Goal: Information Seeking & Learning: Learn about a topic

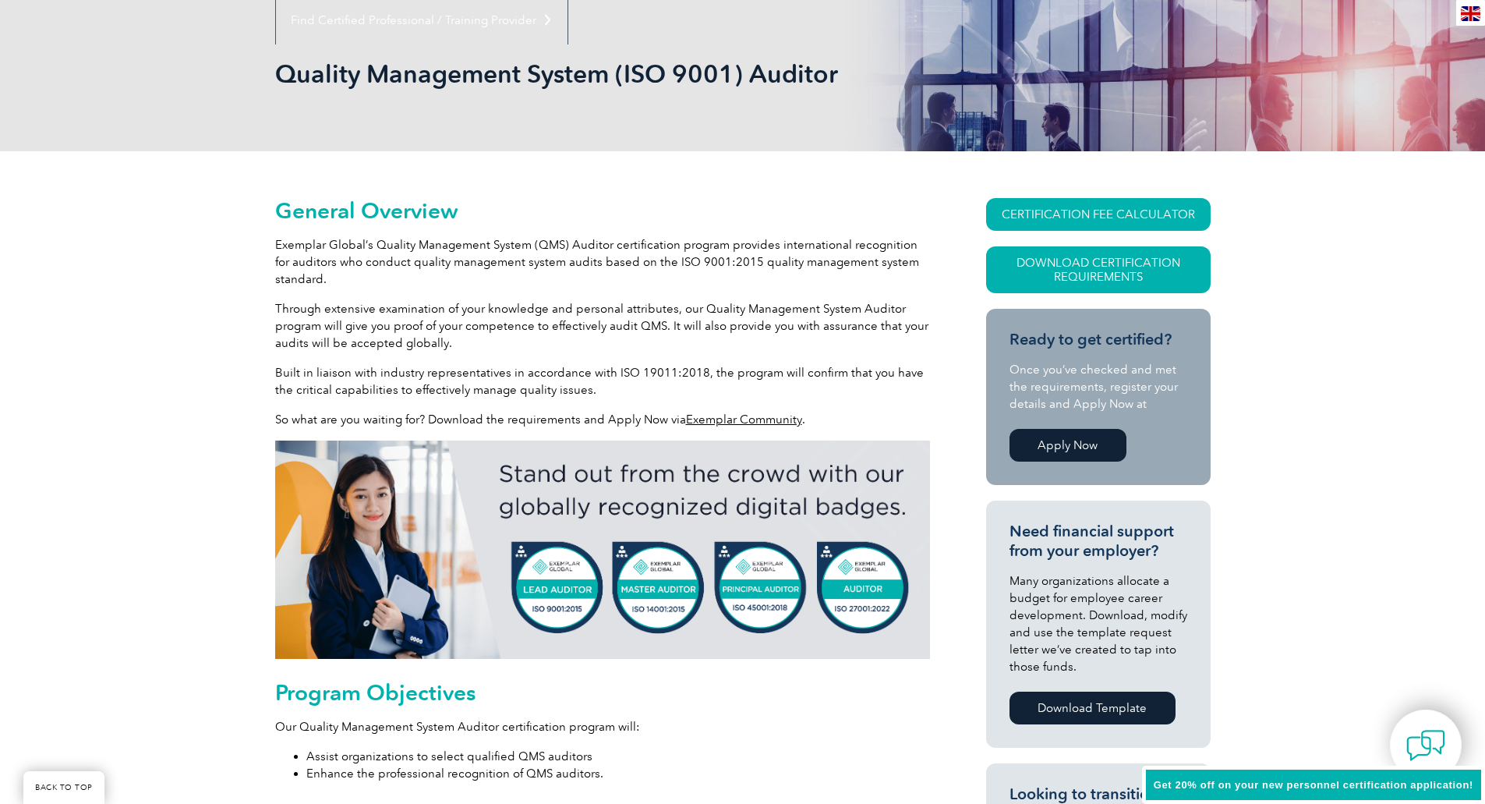
scroll to position [234, 0]
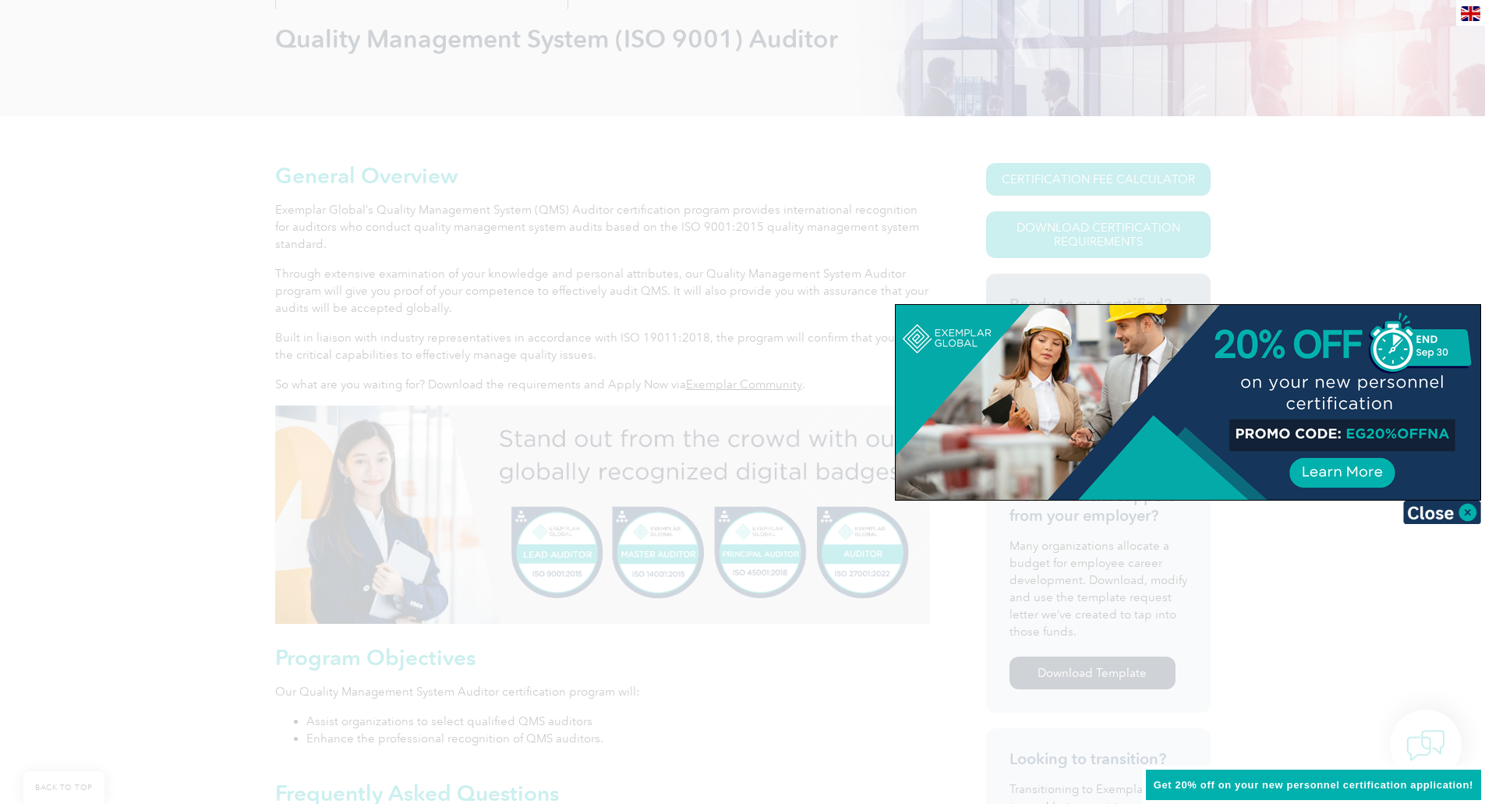
click at [1463, 510] on img at bounding box center [1442, 511] width 78 height 23
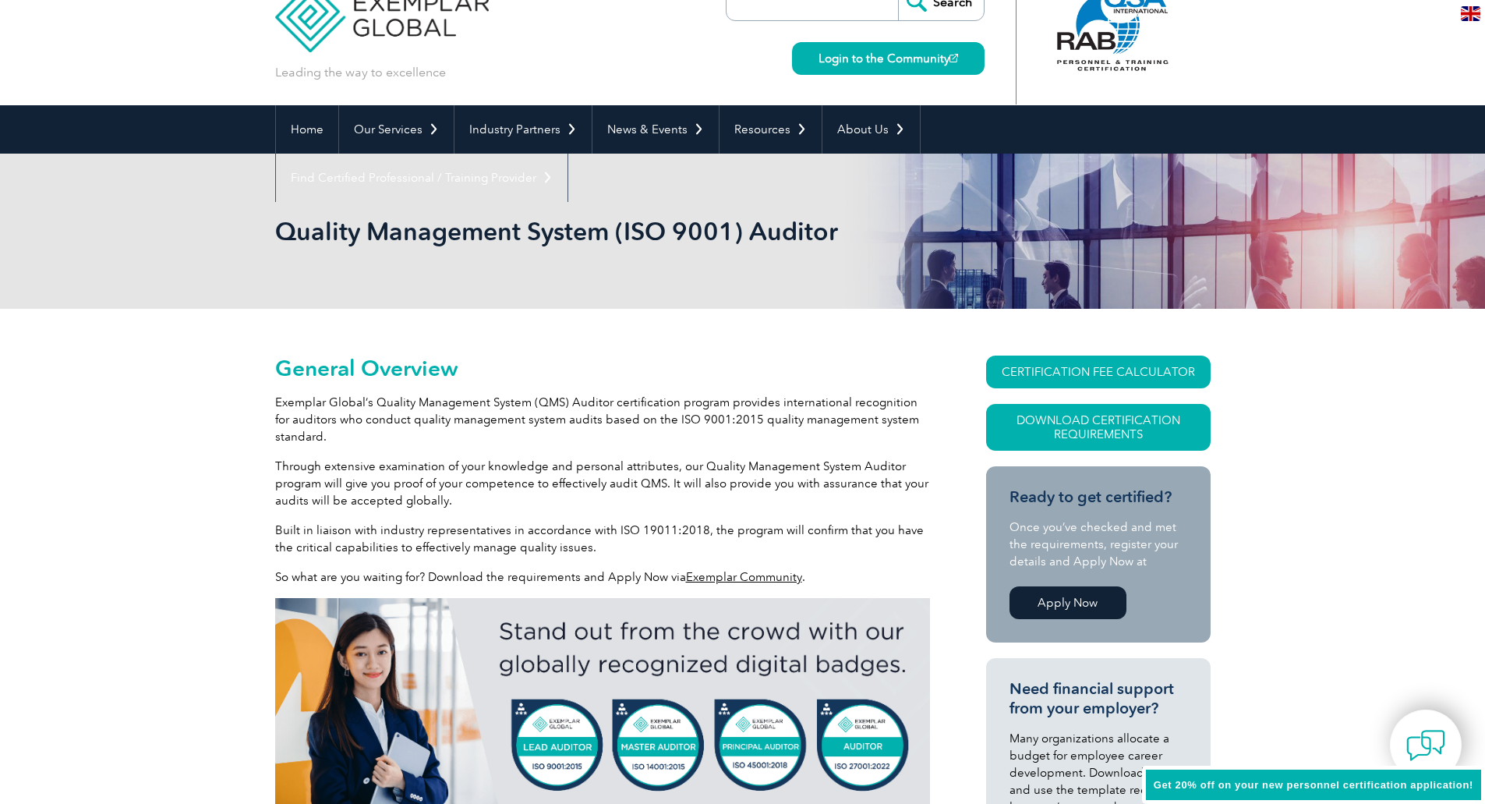
scroll to position [0, 0]
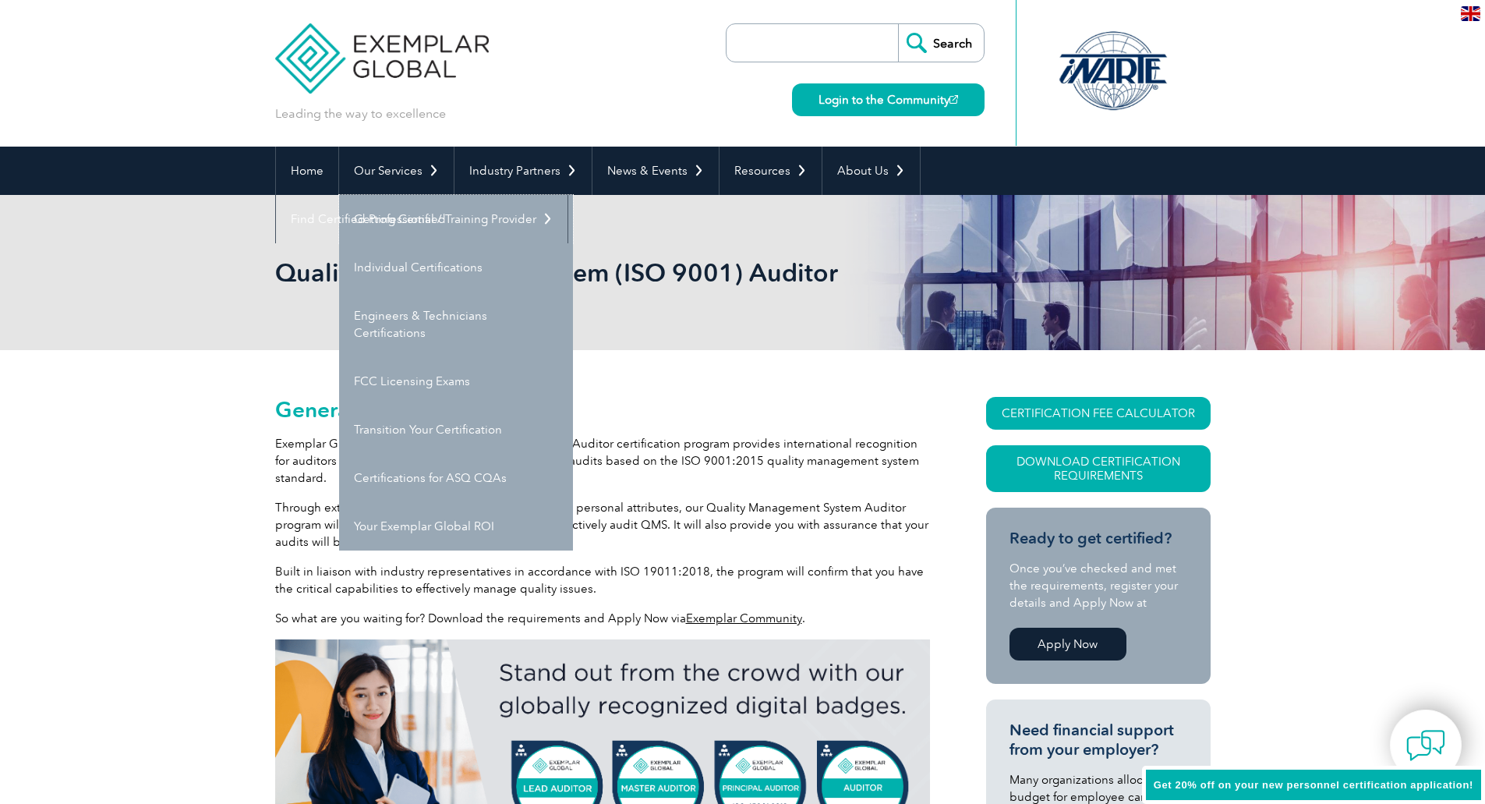
click at [400, 217] on link "Getting Certified" at bounding box center [456, 219] width 234 height 48
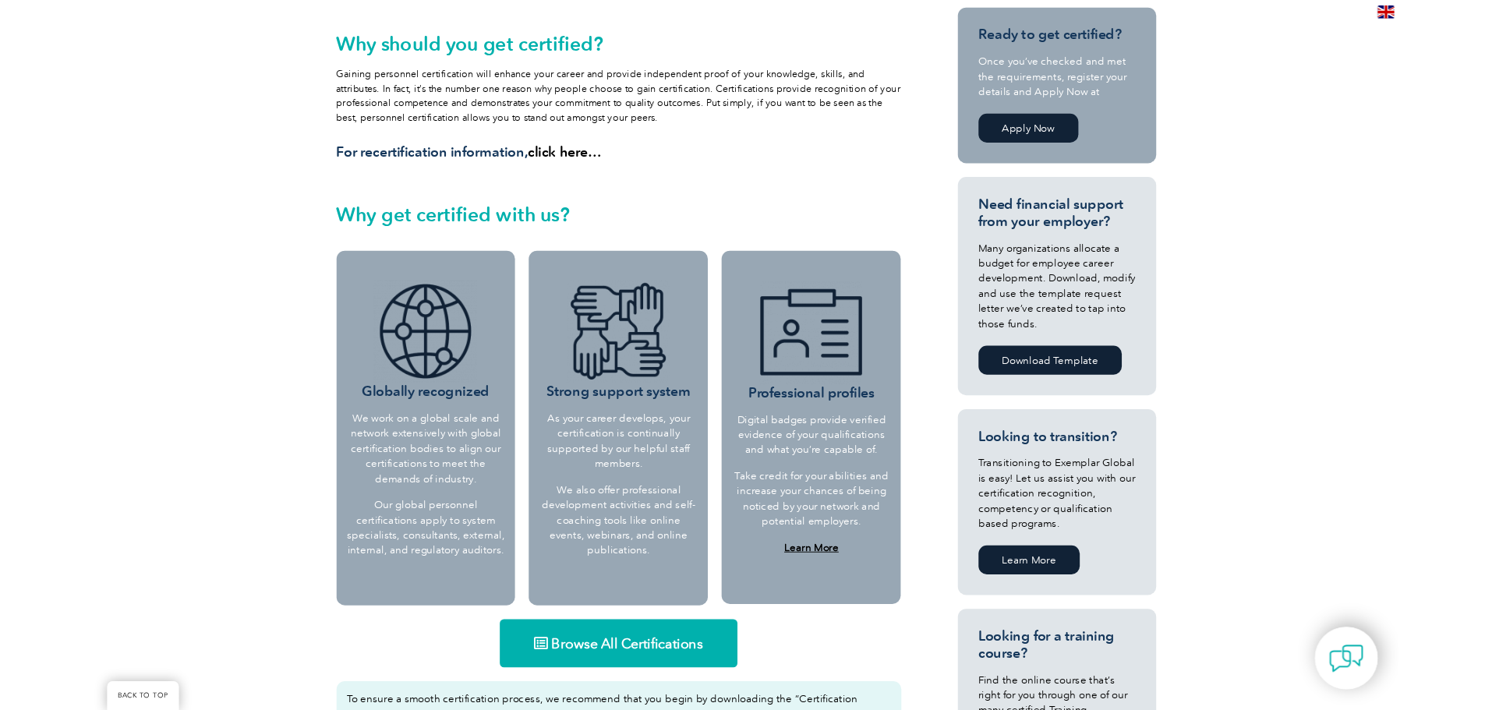
scroll to position [390, 0]
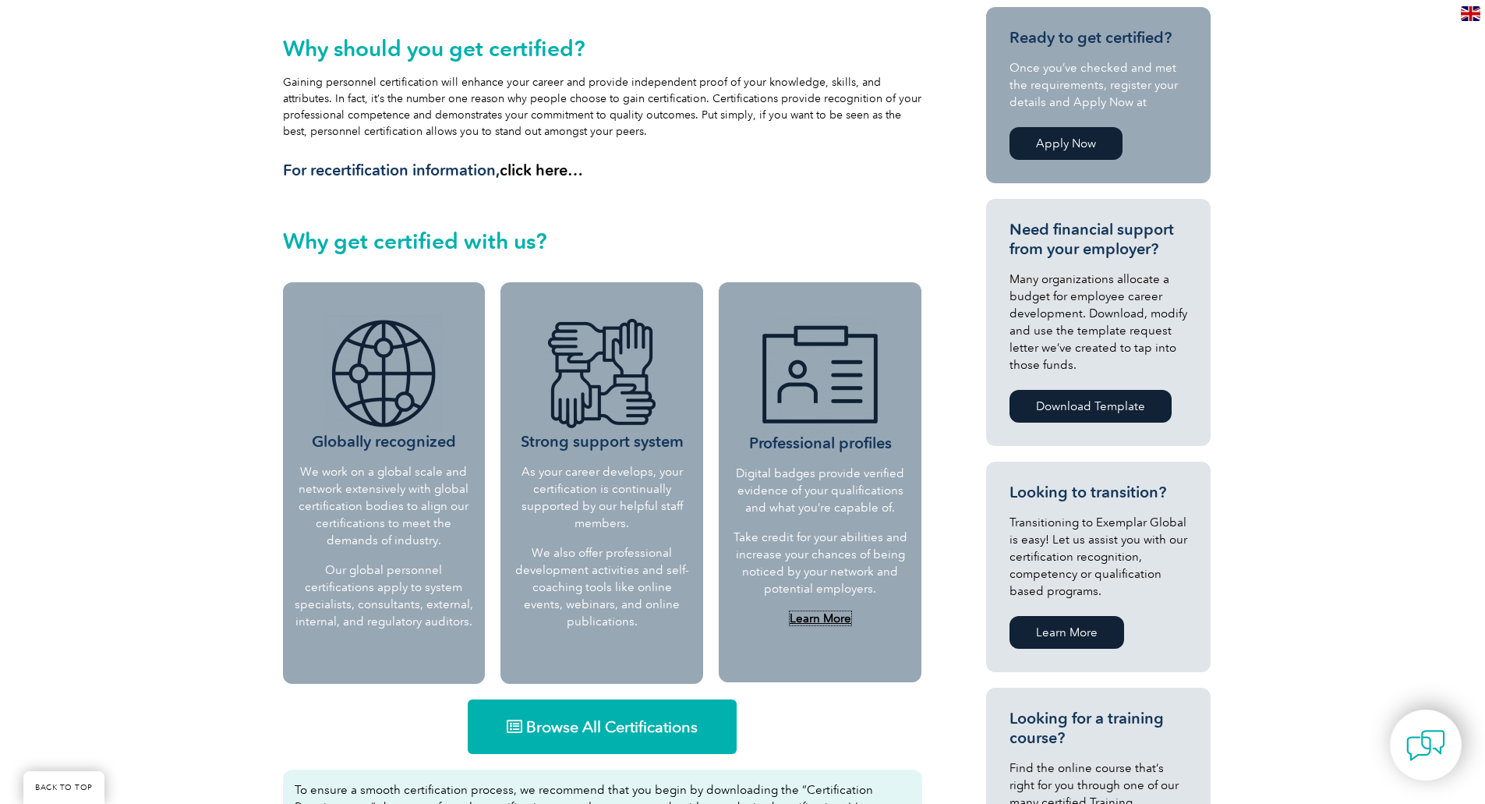
click at [812, 617] on b "Learn More" at bounding box center [821, 618] width 62 height 14
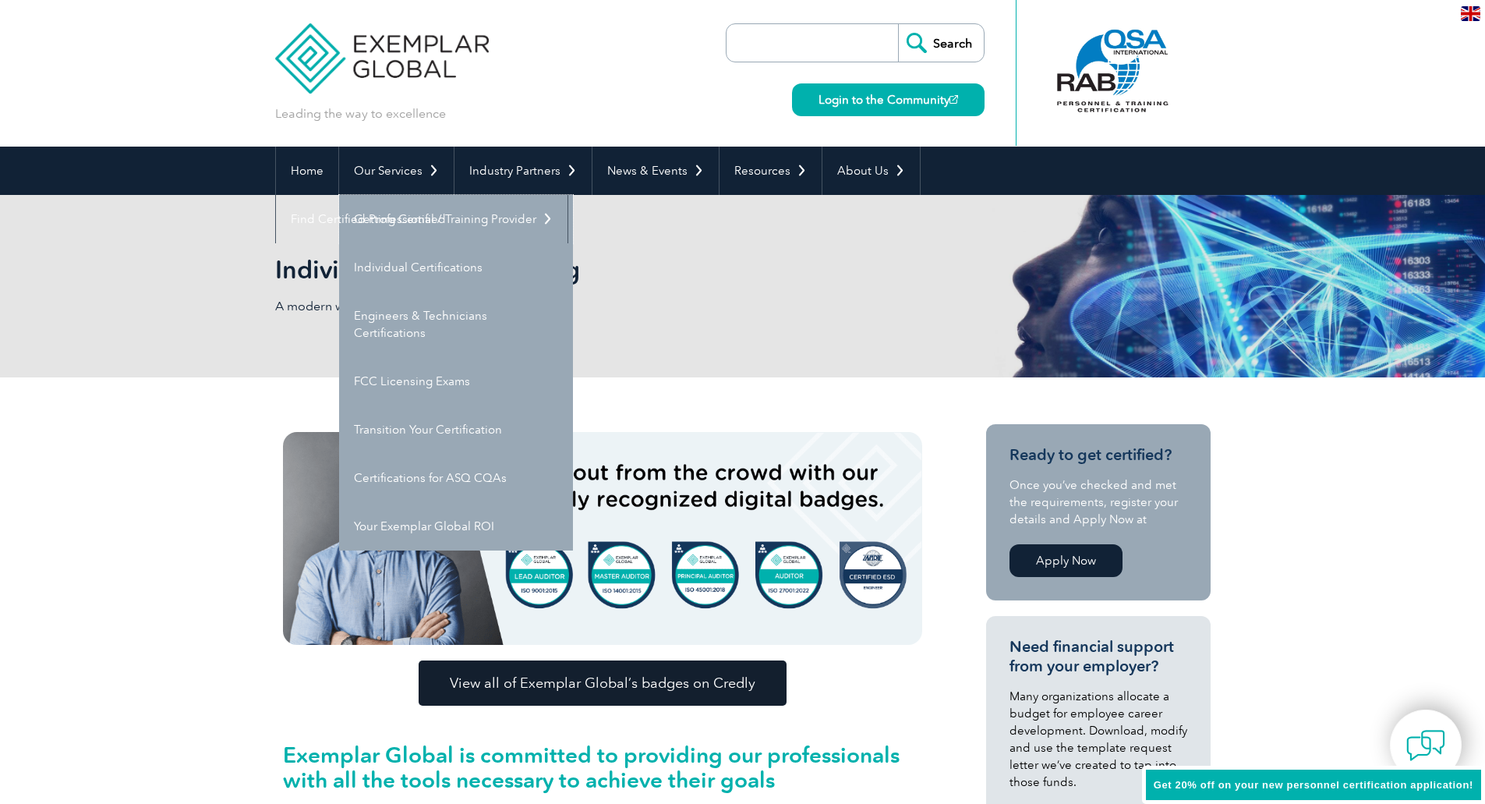
click at [410, 217] on link "Getting Certified" at bounding box center [456, 219] width 234 height 48
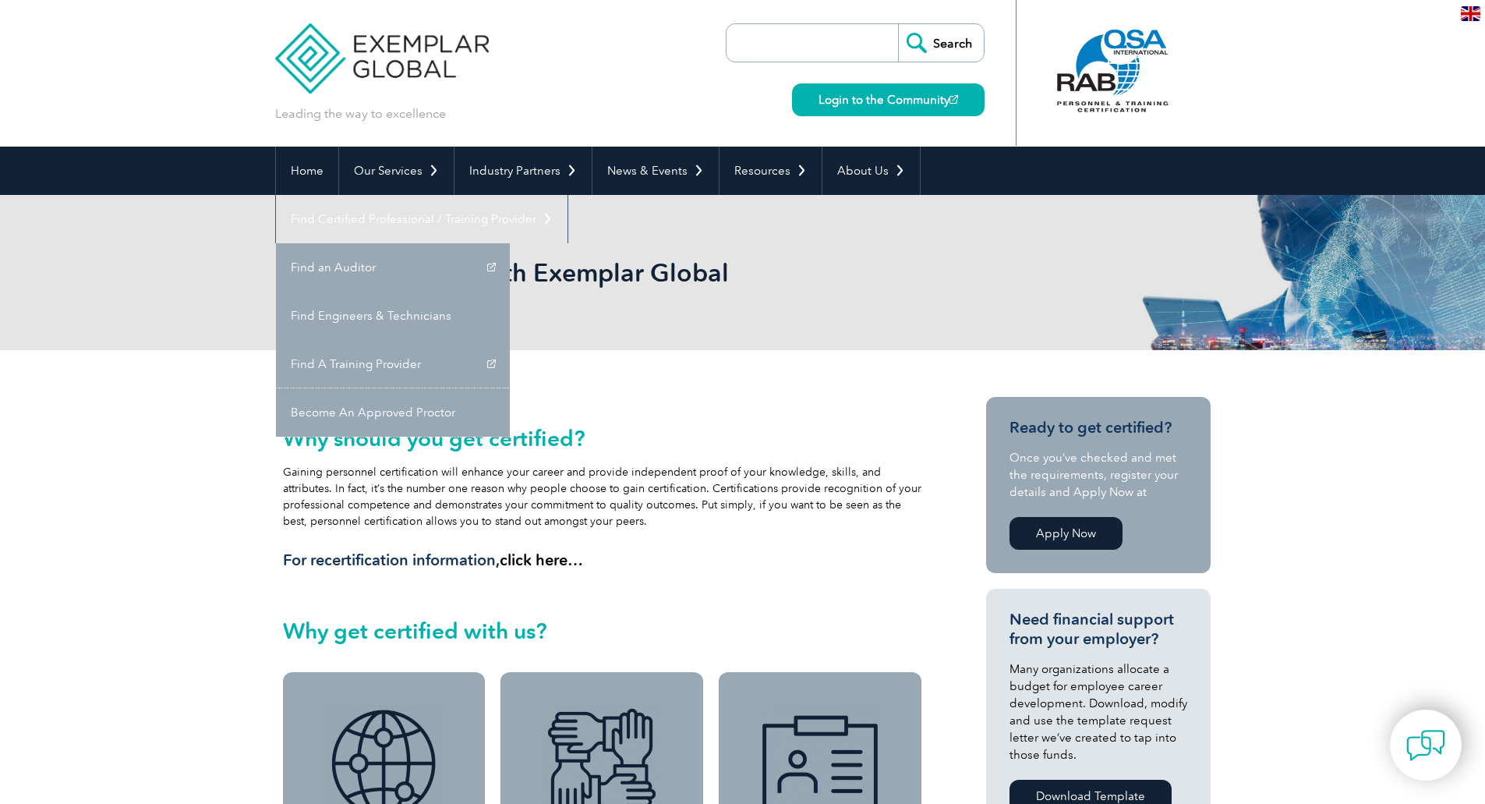
click at [510, 388] on link "Become An Approved Proctor" at bounding box center [393, 412] width 234 height 48
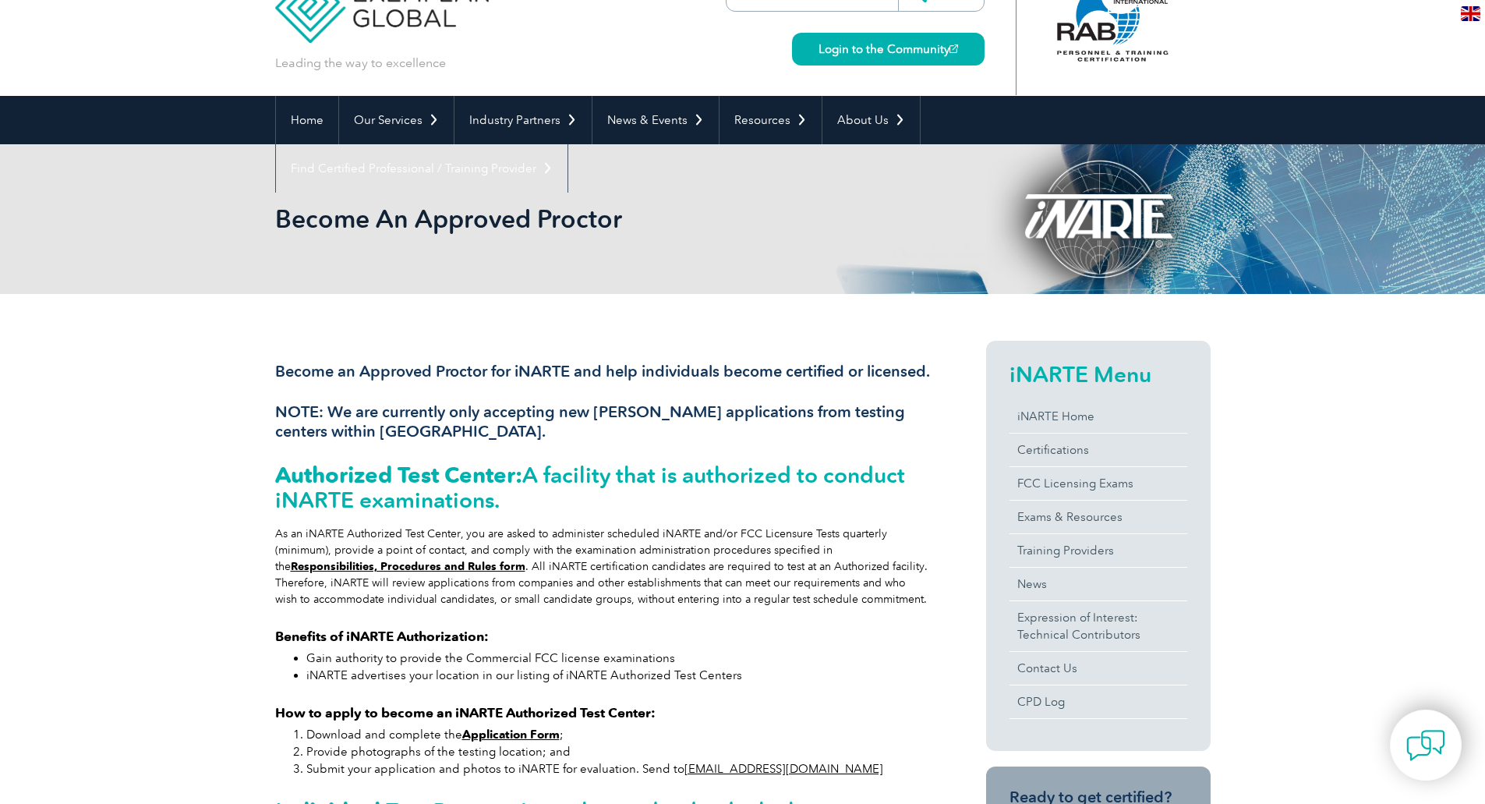
scroll to position [78, 0]
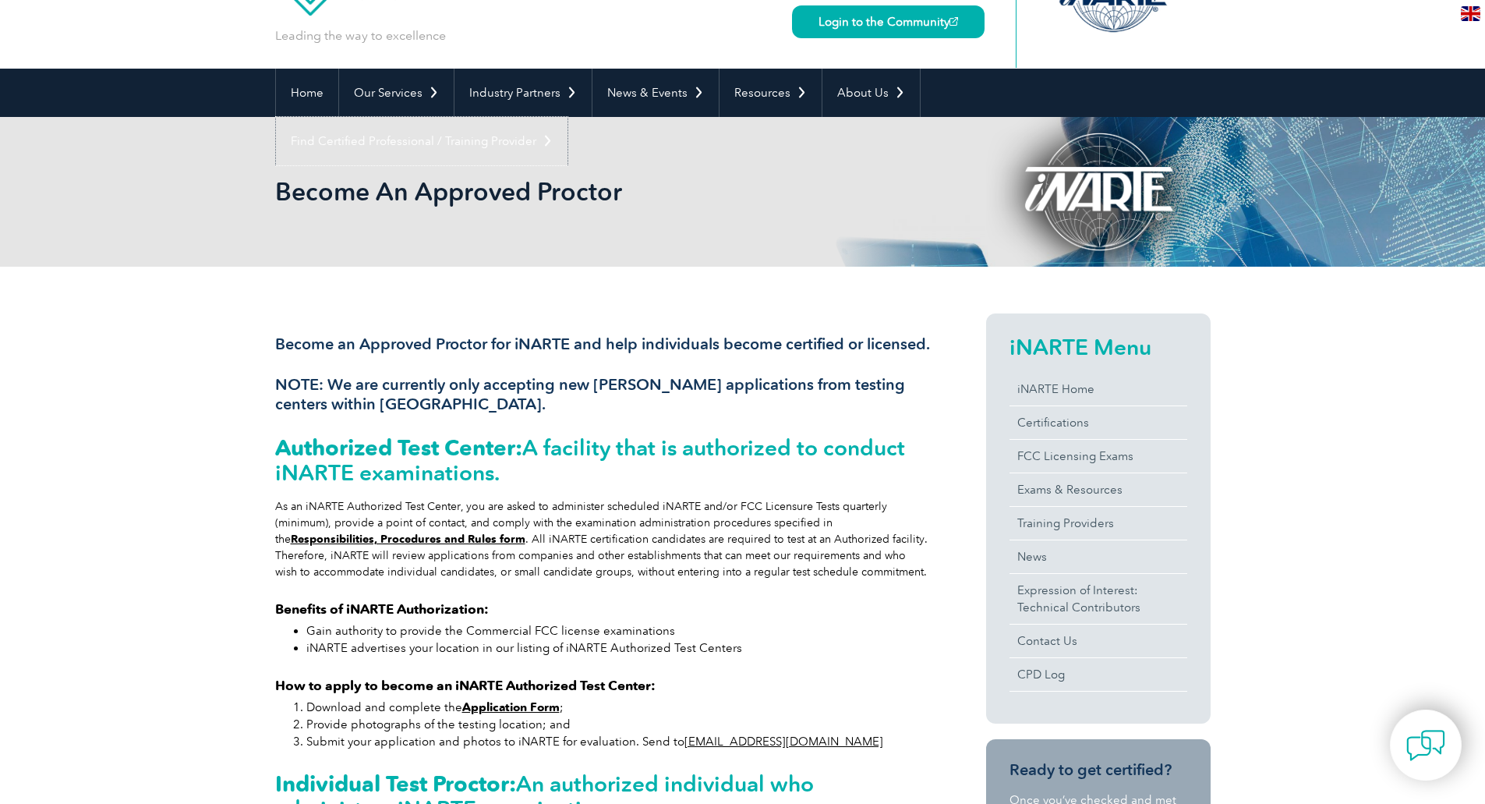
click at [567, 117] on link "Find Certified Professional / Training Provider" at bounding box center [421, 141] width 291 height 48
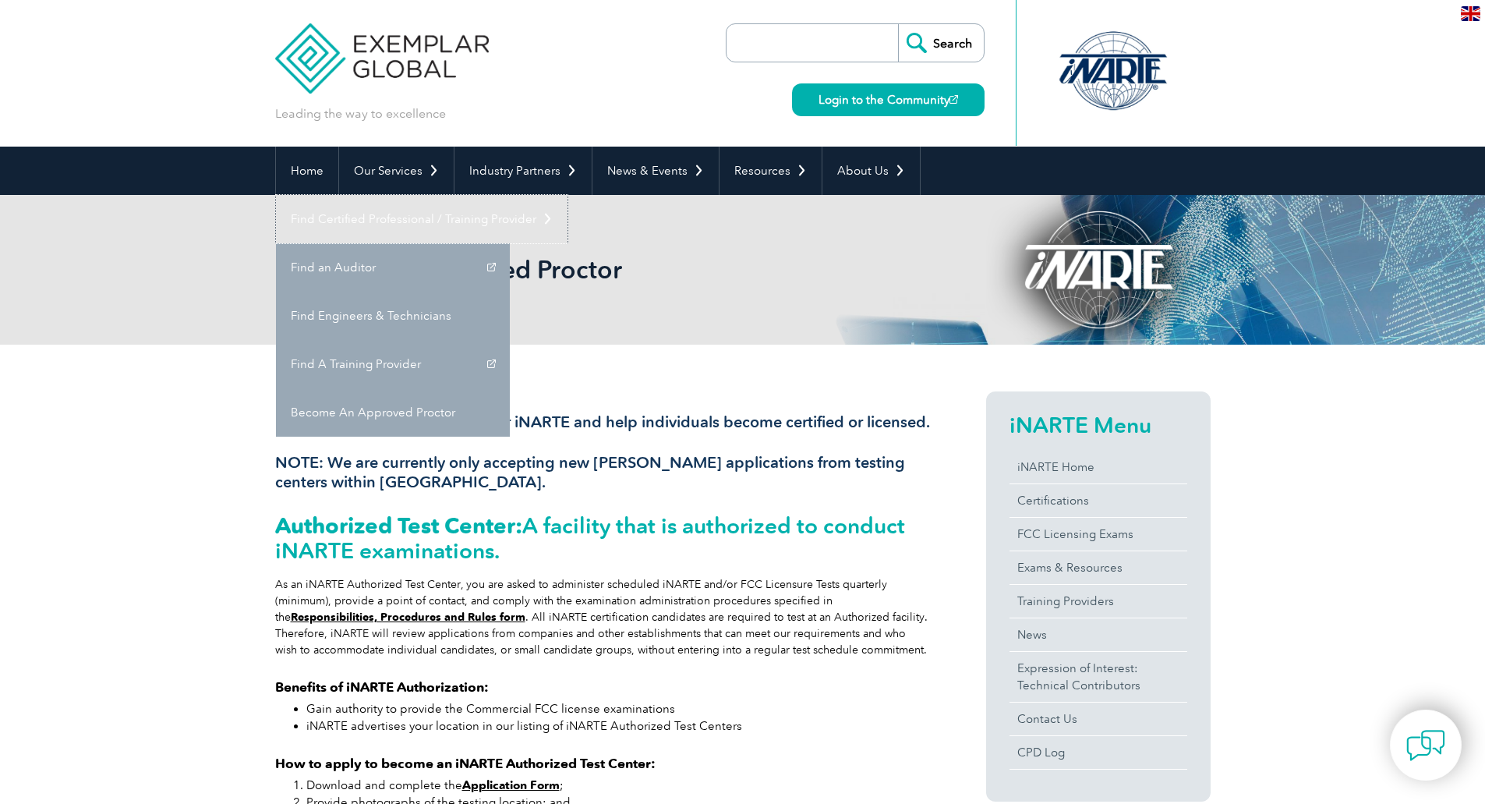
click at [567, 195] on link "Find Certified Professional / Training Provider" at bounding box center [421, 219] width 291 height 48
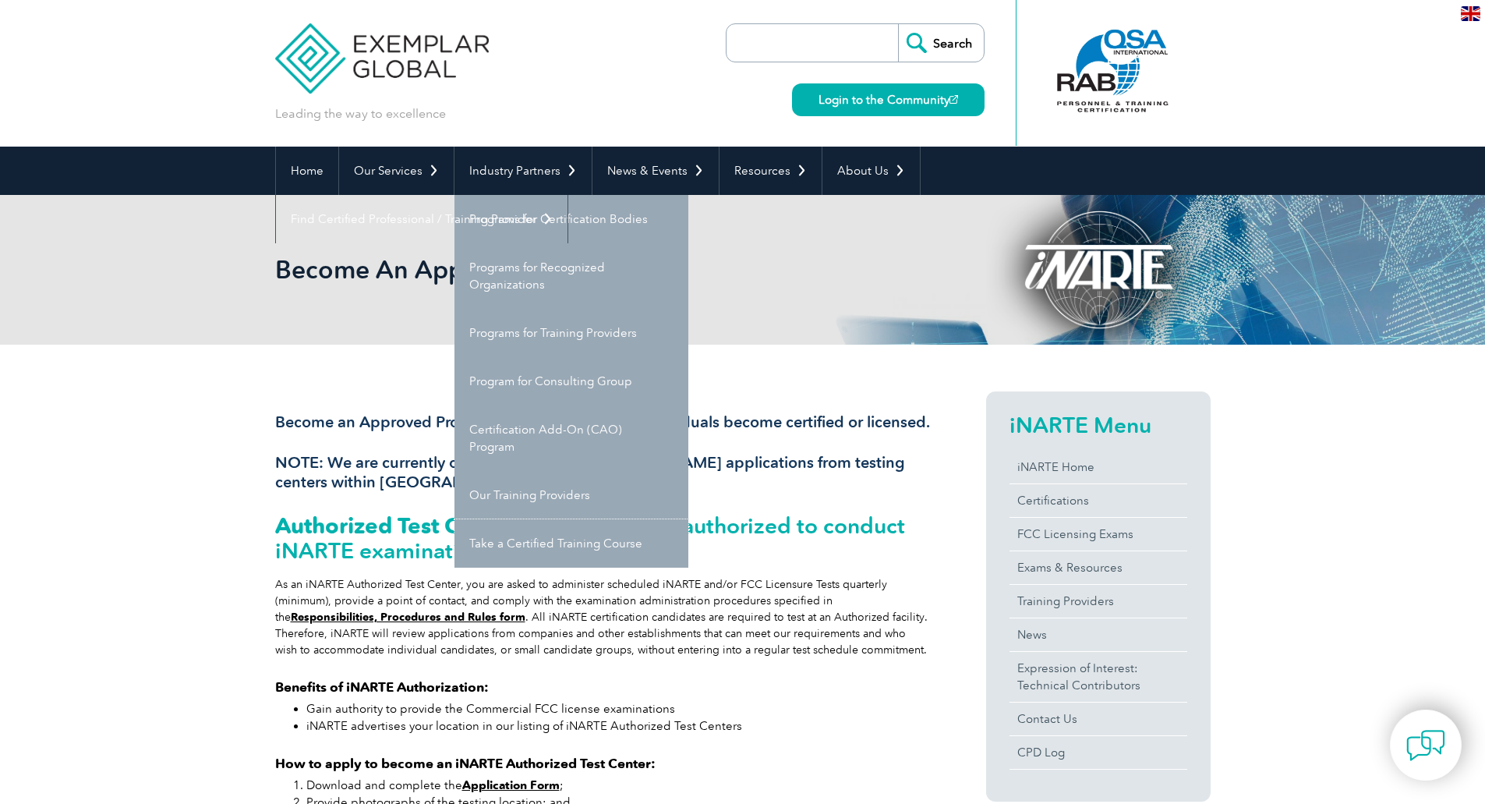
click at [549, 546] on link "Take a Certified Training Course" at bounding box center [571, 543] width 234 height 48
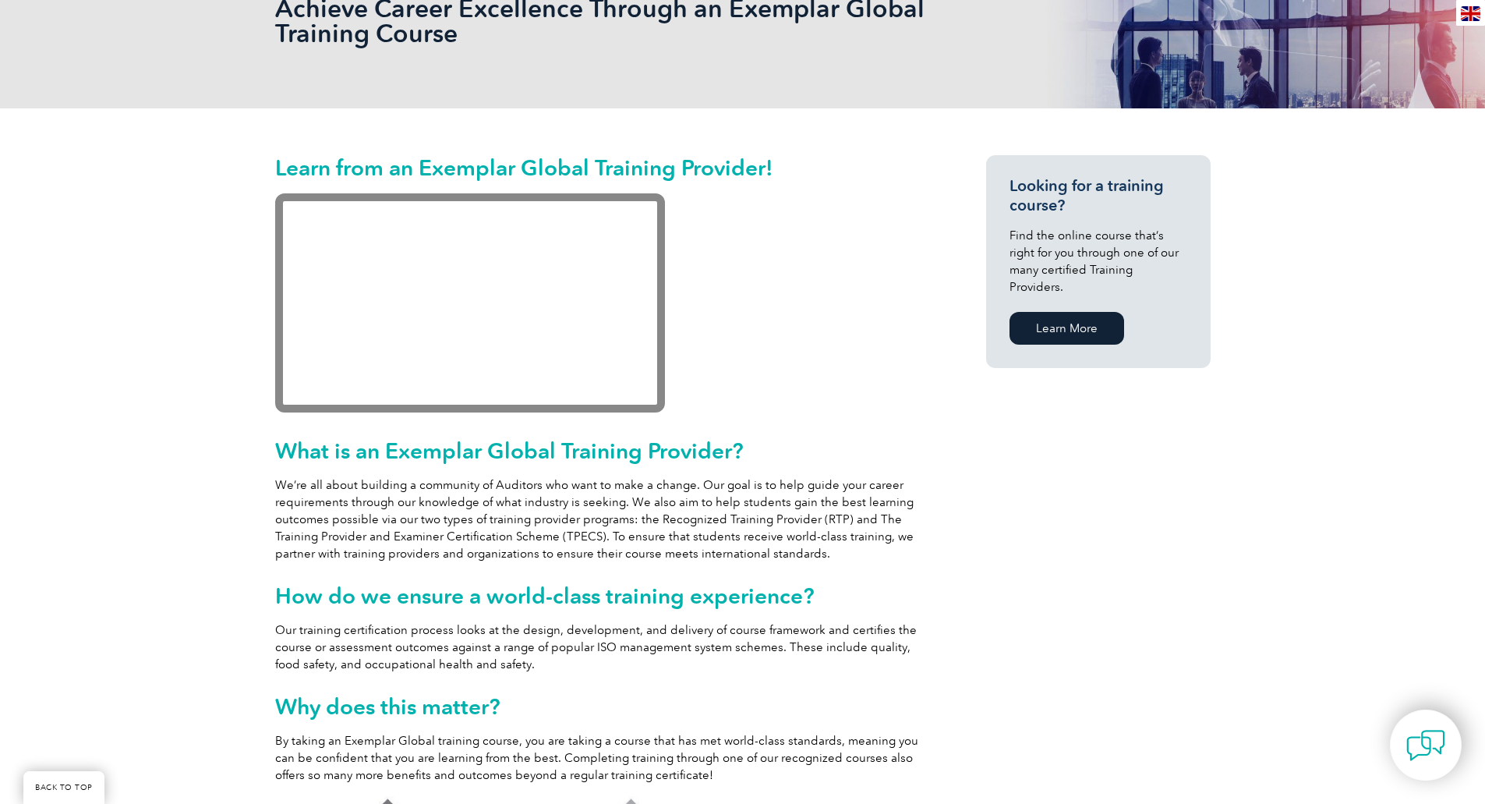
scroll to position [234, 0]
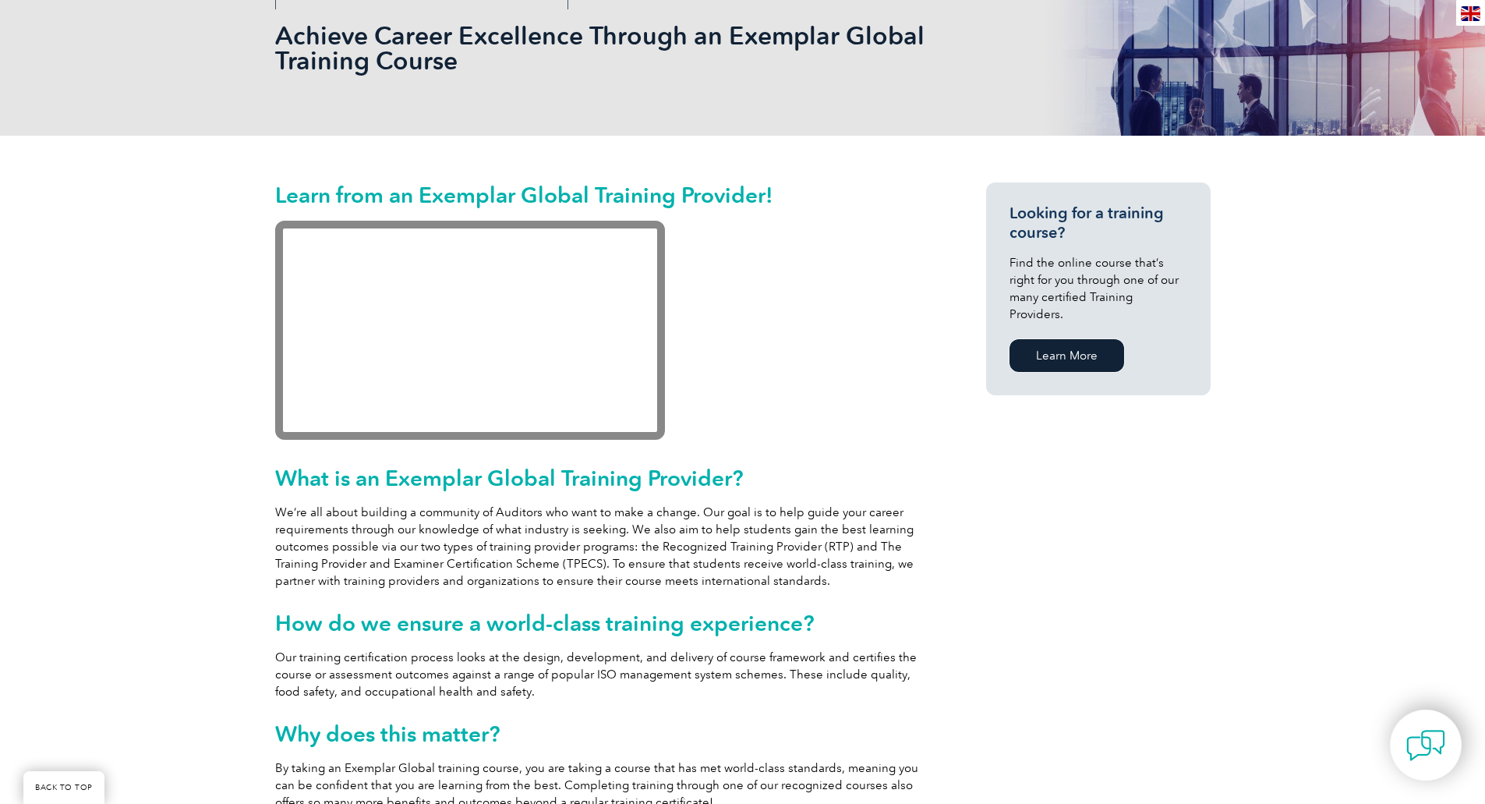
click at [1068, 339] on link "Learn More" at bounding box center [1066, 355] width 115 height 33
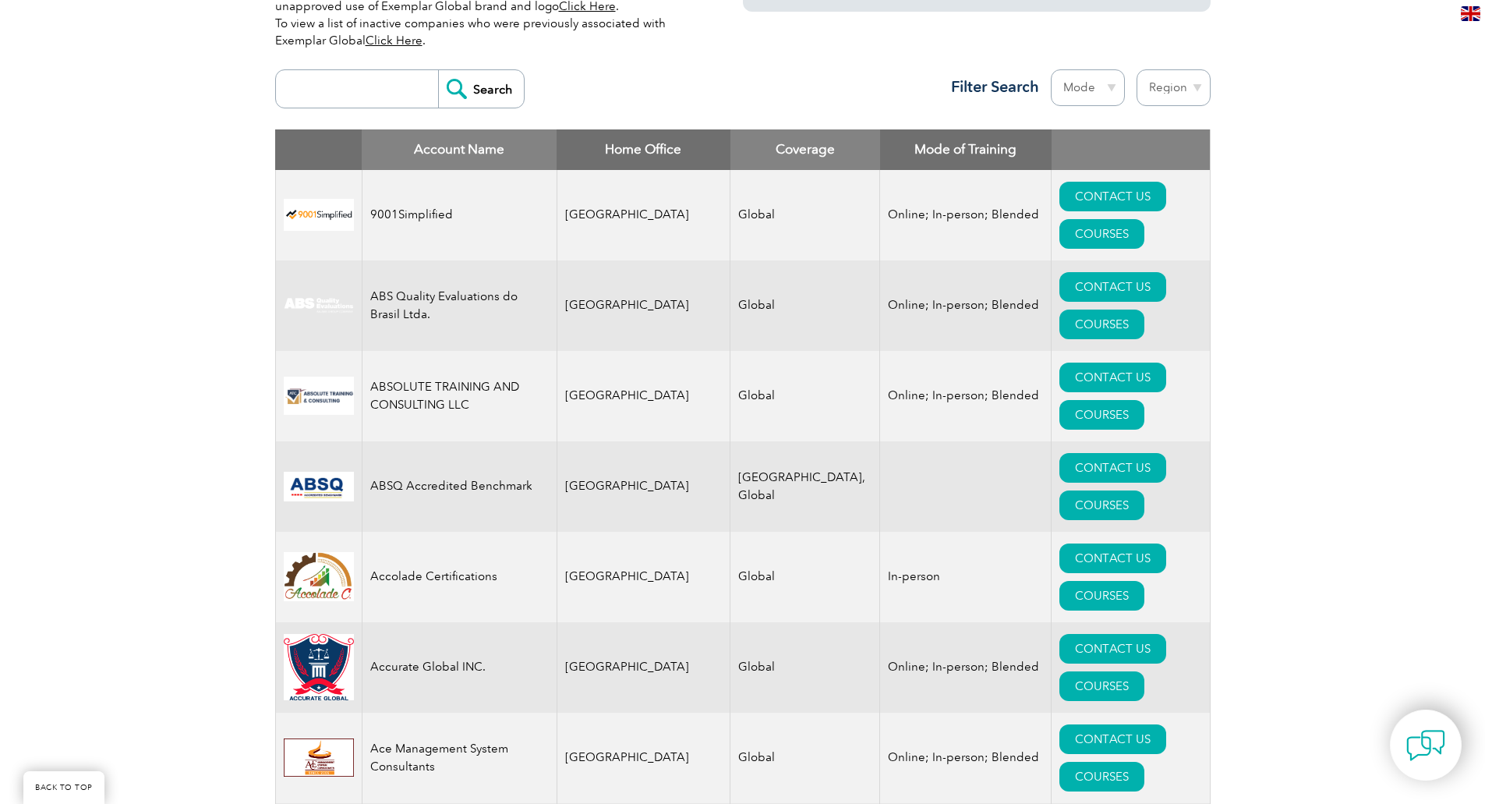
scroll to position [468, 0]
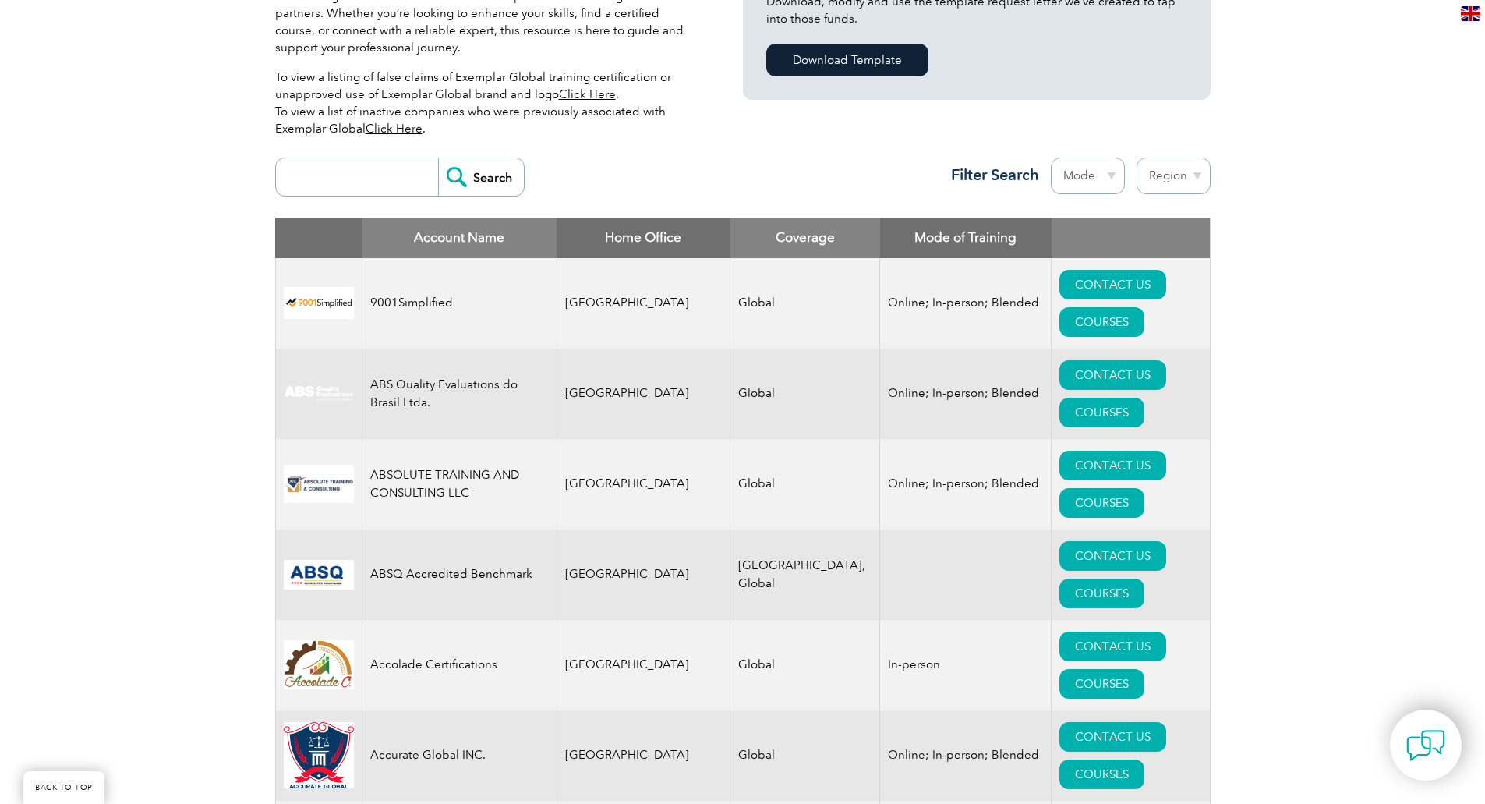
click at [1059, 287] on link "CONTACT US" at bounding box center [1112, 285] width 107 height 30
